Goal: Communication & Community: Answer question/provide support

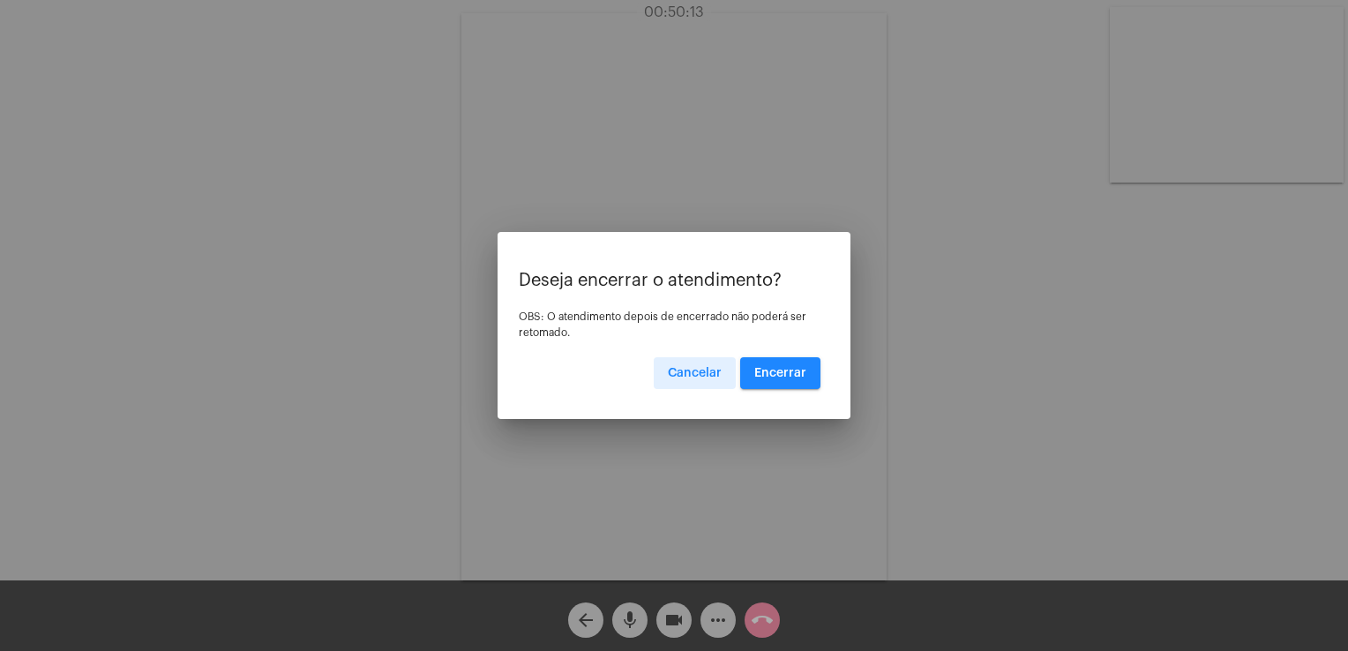
click at [777, 380] on button "Encerrar" at bounding box center [780, 373] width 80 height 32
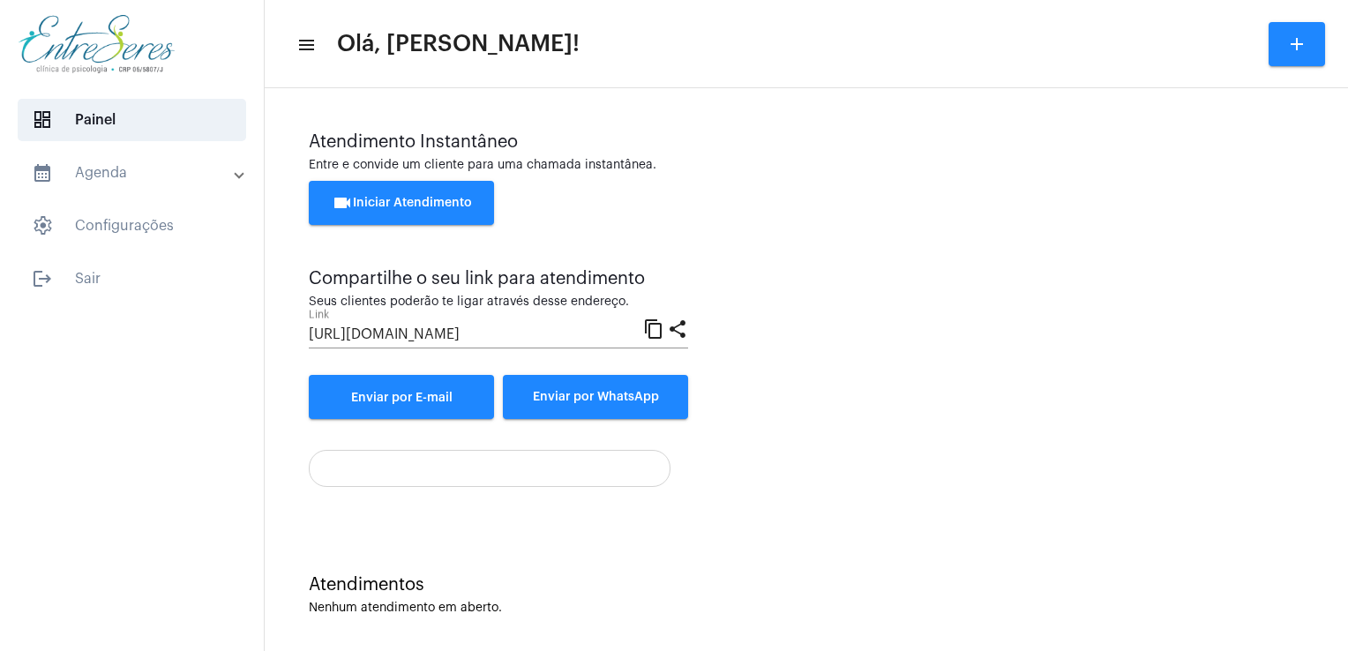
click at [879, 514] on div "Atendimento Instantâneo Entre e convide um cliente para uma chamada instantânea…" at bounding box center [807, 309] width 1066 height 425
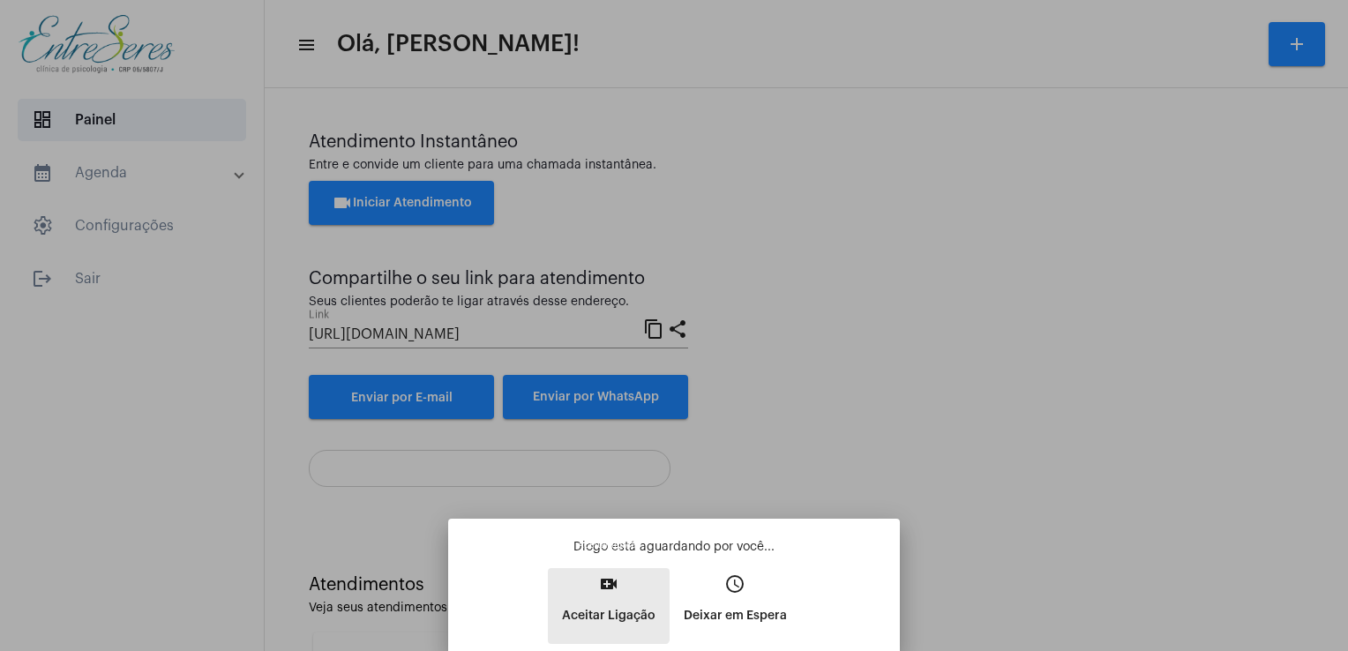
click at [601, 596] on button "video_call Aceitar Ligação" at bounding box center [609, 606] width 122 height 76
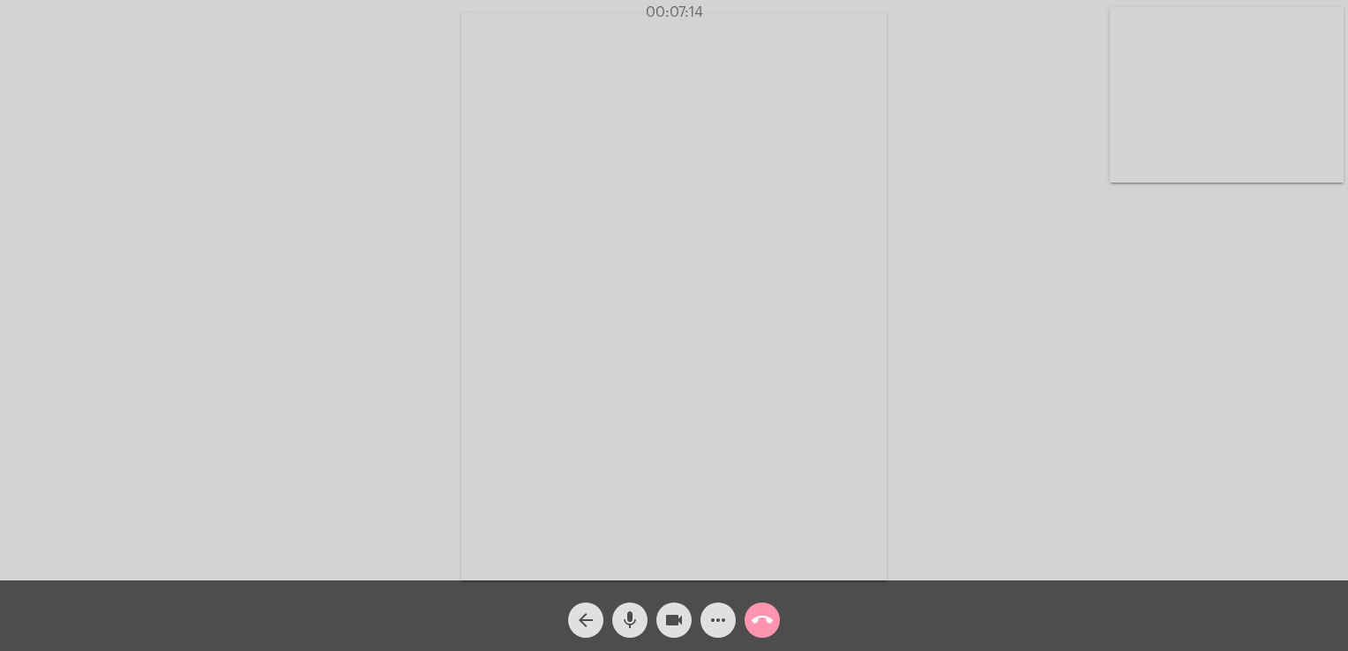
click at [278, 251] on div "Acessando Câmera e Microfone..." at bounding box center [674, 294] width 1345 height 581
